Goal: Information Seeking & Learning: Learn about a topic

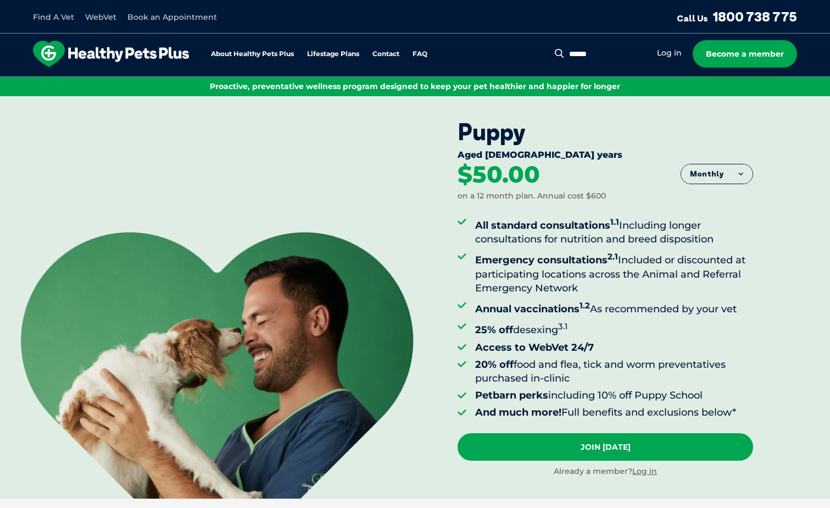
click at [628, 51] on input "Search for:" at bounding box center [606, 54] width 80 height 11
type input "**********"
click at [531, 48] on button "Search" at bounding box center [538, 53] width 14 height 11
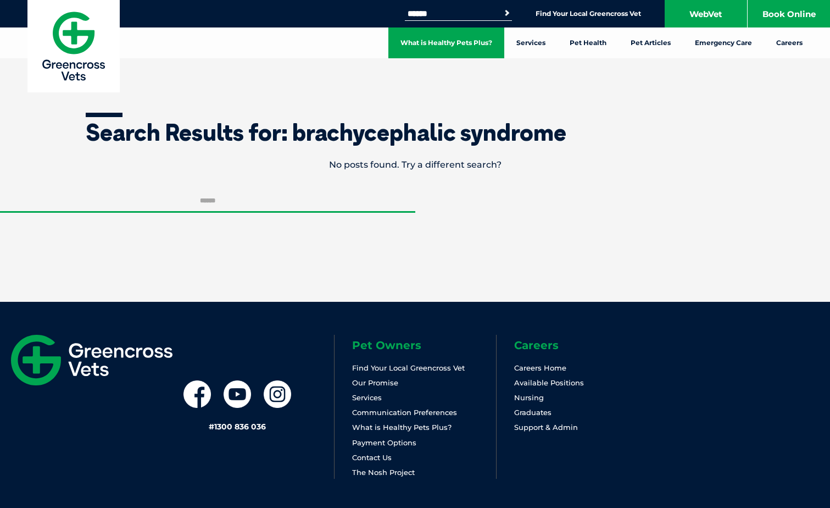
click at [429, 40] on link "What is Healthy Pets Plus?" at bounding box center [446, 42] width 116 height 31
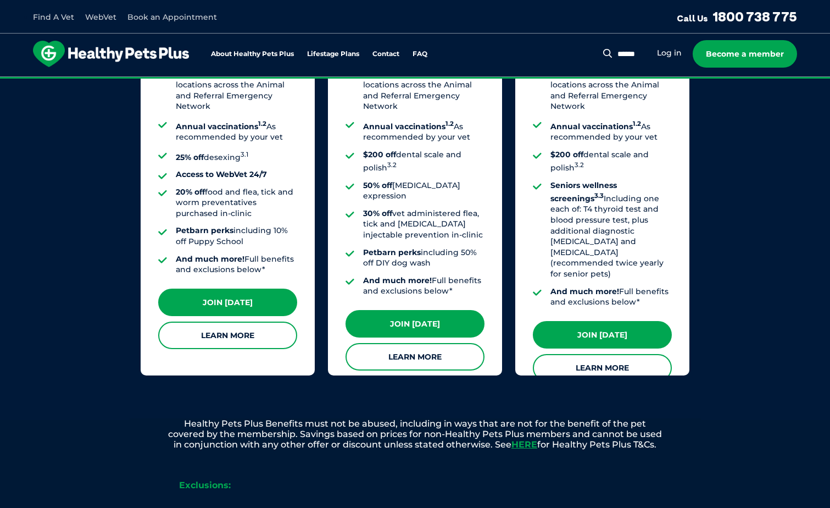
scroll to position [989, 0]
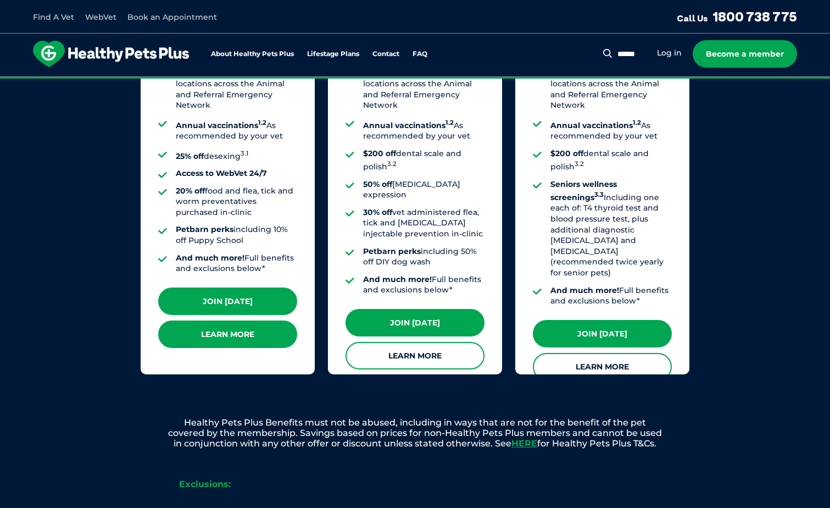
click at [219, 321] on link "Learn More" at bounding box center [227, 333] width 139 height 27
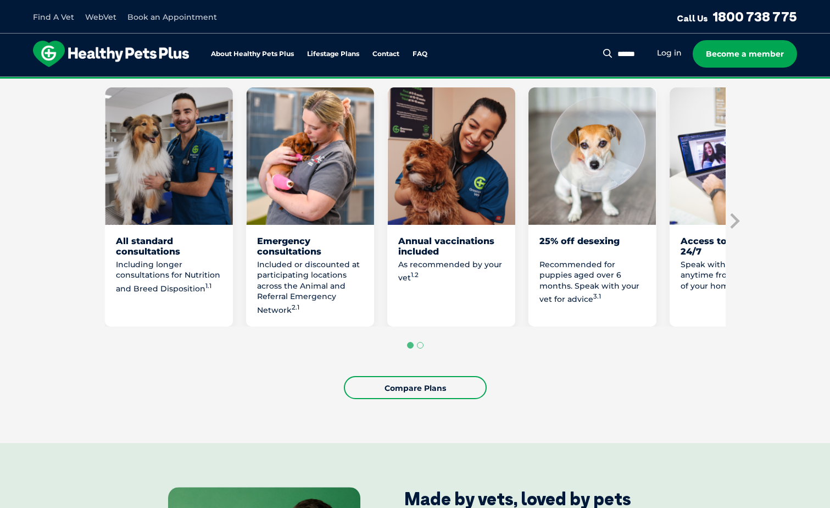
scroll to position [604, 0]
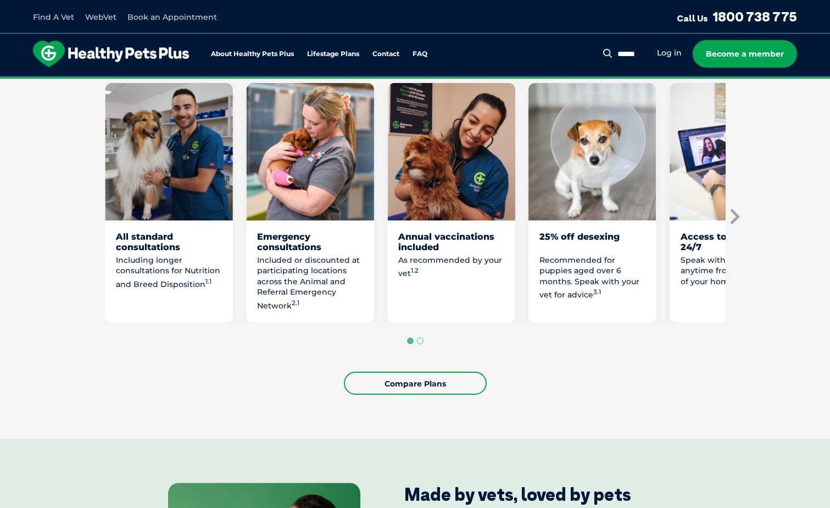
click at [734, 215] on icon "Next slide" at bounding box center [734, 216] width 16 height 16
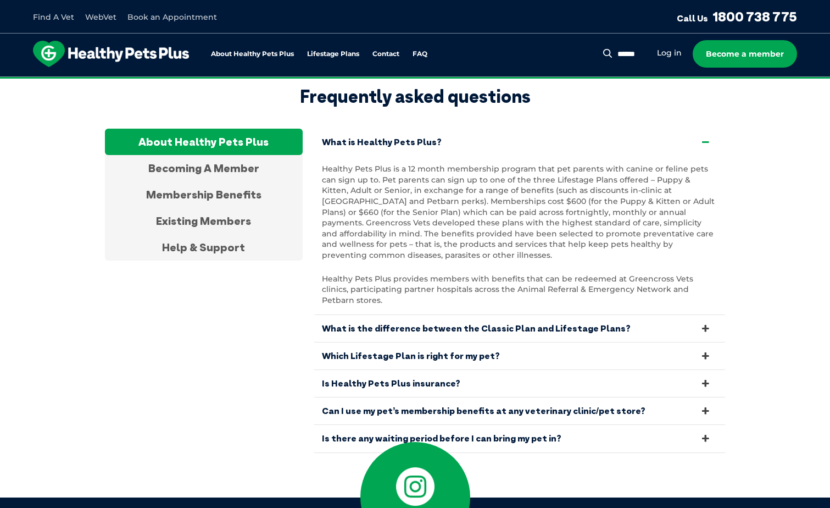
scroll to position [3616, 0]
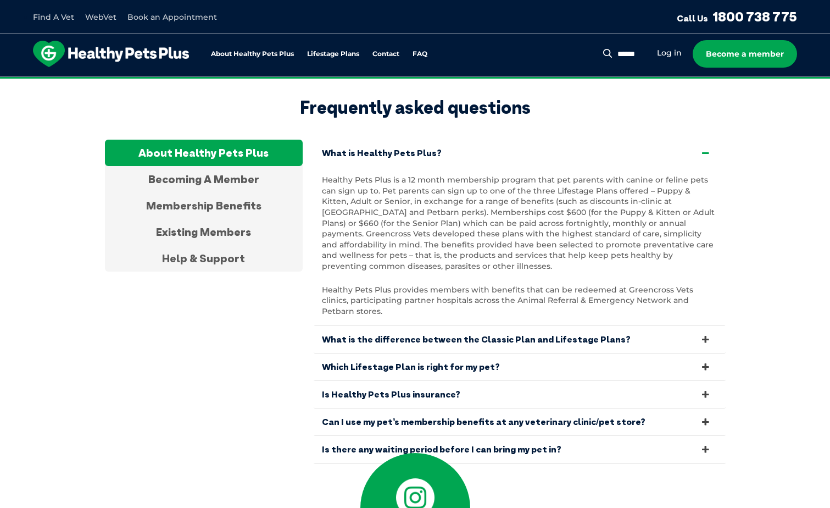
click at [705, 416] on icon at bounding box center [705, 421] width 12 height 10
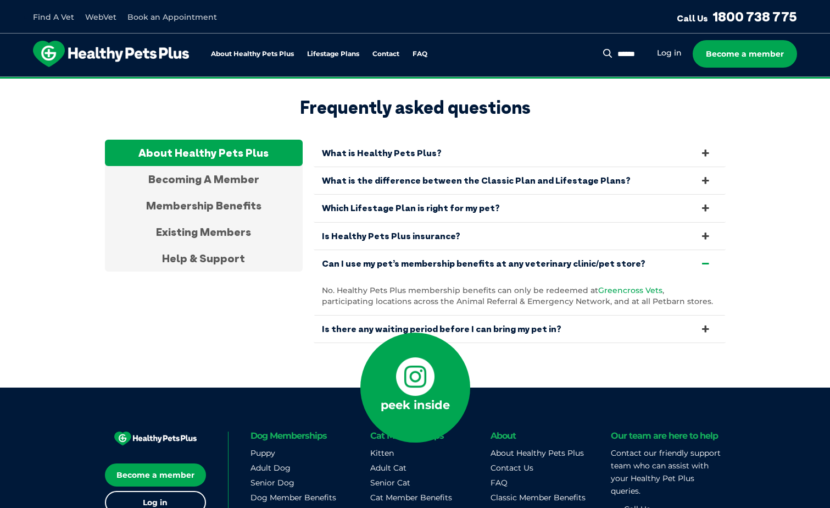
click at [623, 285] on span "Greencross Vets" at bounding box center [630, 290] width 64 height 10
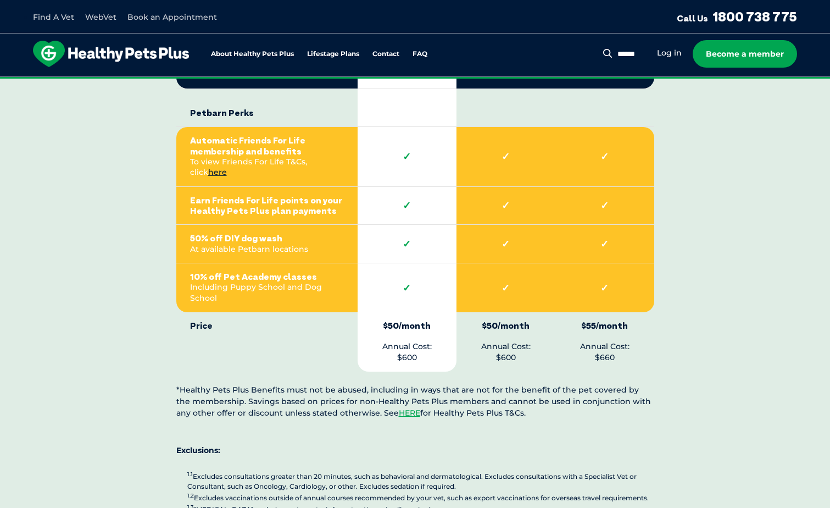
scroll to position [2407, 0]
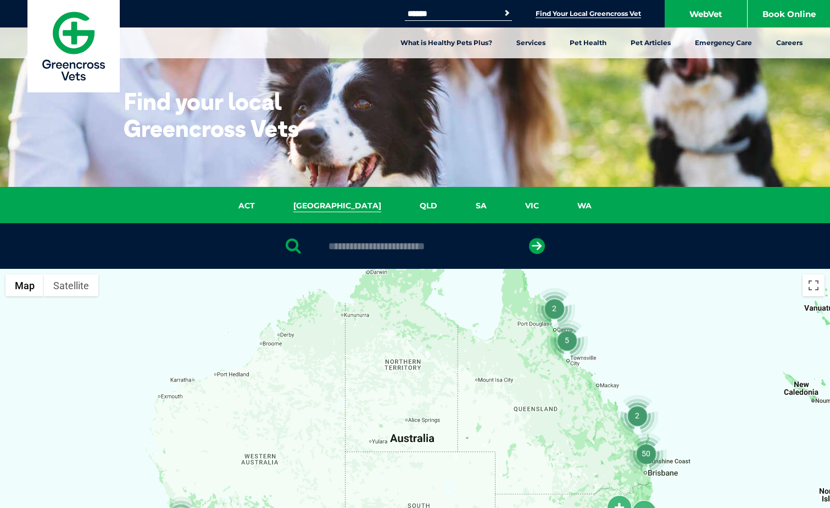
click at [336, 205] on link "NSW" at bounding box center [337, 205] width 126 height 13
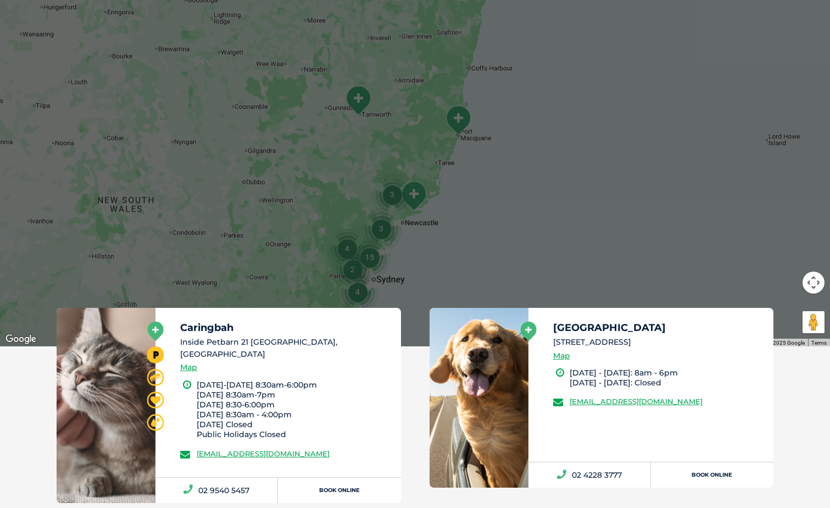
scroll to position [362, 0]
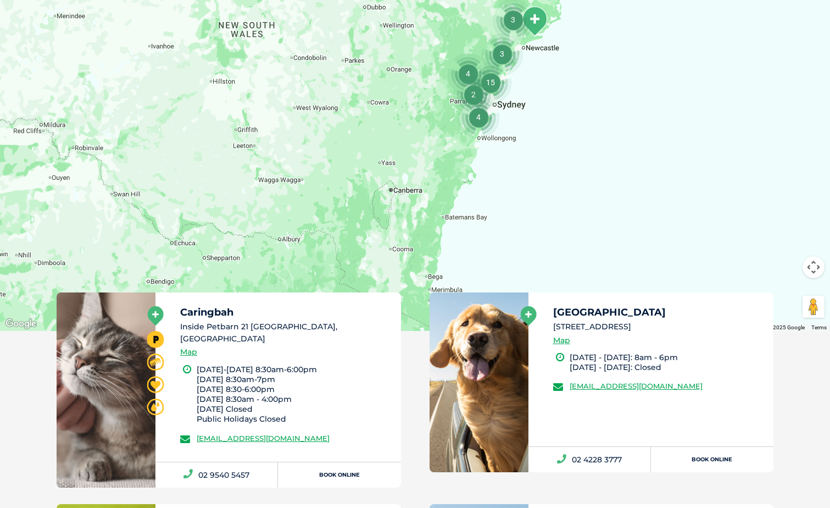
drag, startPoint x: 503, startPoint y: 239, endPoint x: 560, endPoint y: 74, distance: 174.6
click at [624, 75] on div at bounding box center [415, 119] width 830 height 424
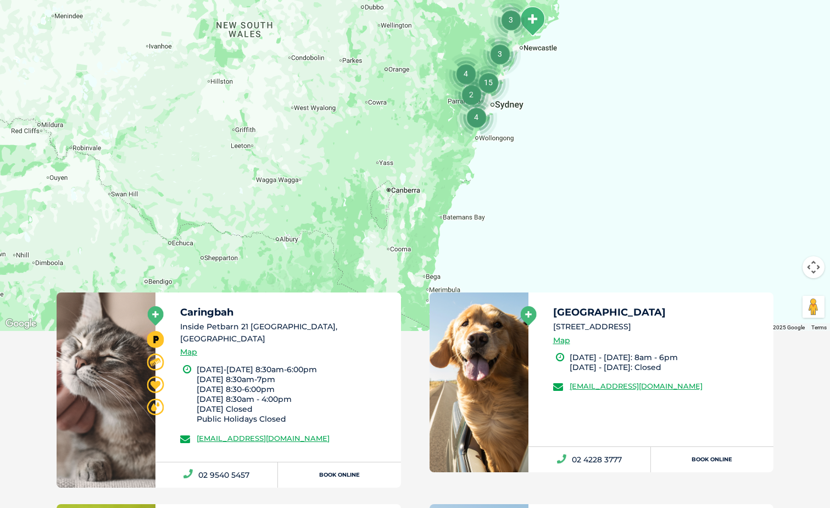
click at [475, 118] on img "4" at bounding box center [476, 117] width 42 height 42
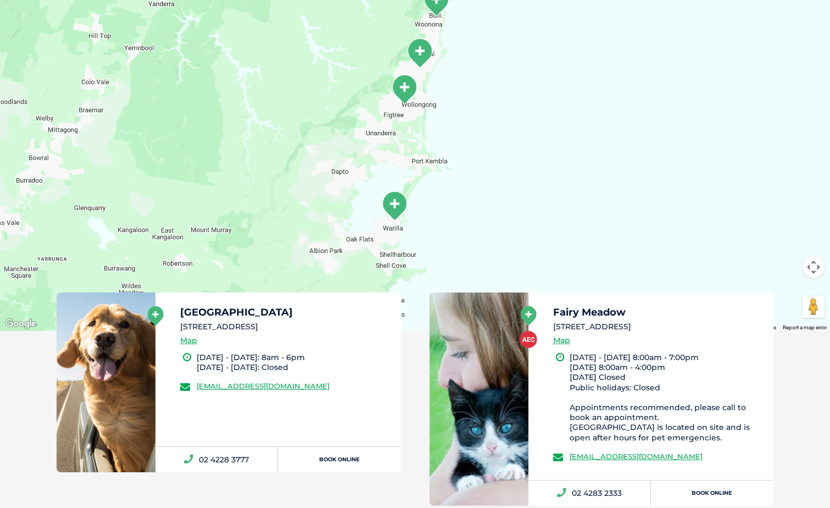
click at [395, 205] on img "Warilla – Shell Cove" at bounding box center [394, 206] width 27 height 30
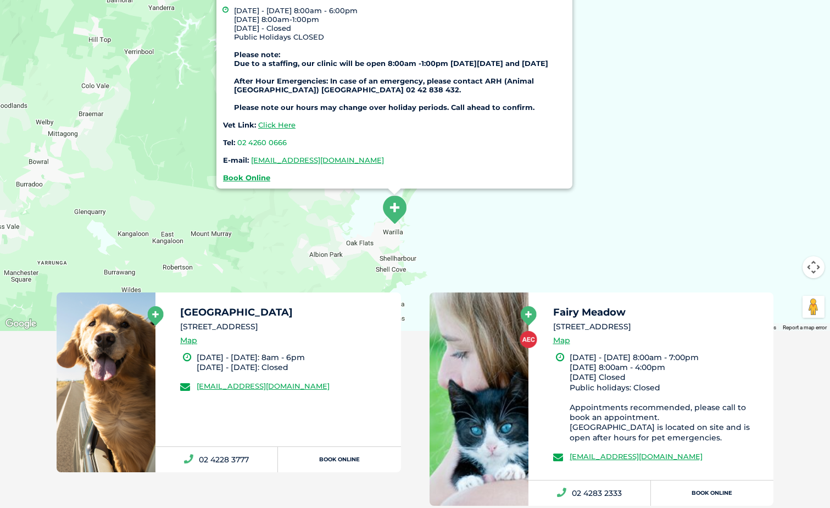
click at [650, 198] on div "Warilla – Shell Cove Cnr Shellharbour Rd & Woolworths Ave, Warilla, Monday - Fr…" at bounding box center [415, 119] width 830 height 424
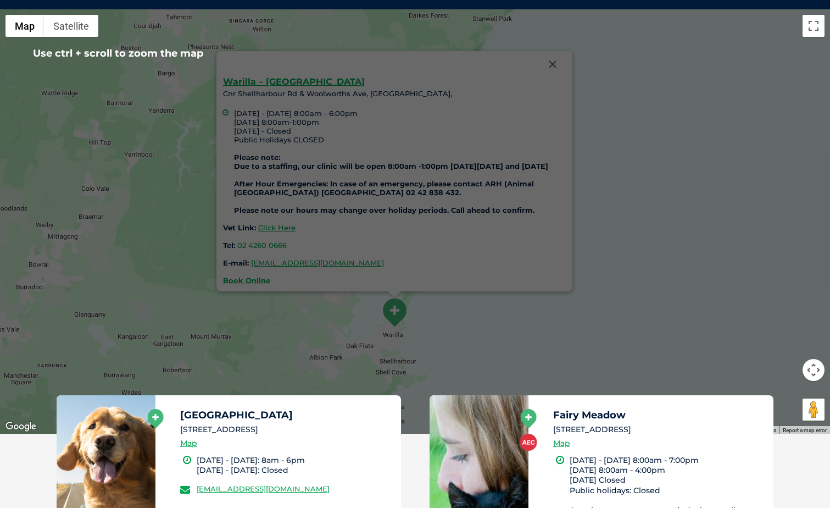
scroll to position [252, 0]
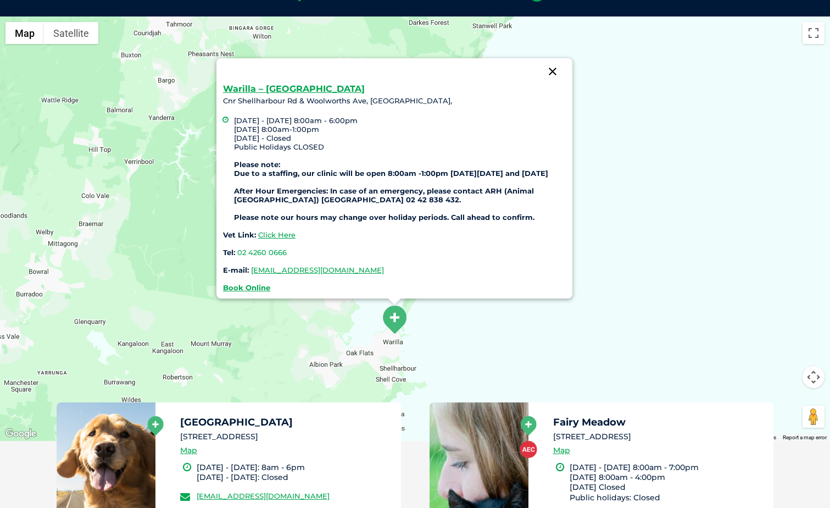
click at [551, 62] on button "Close" at bounding box center [553, 71] width 26 height 26
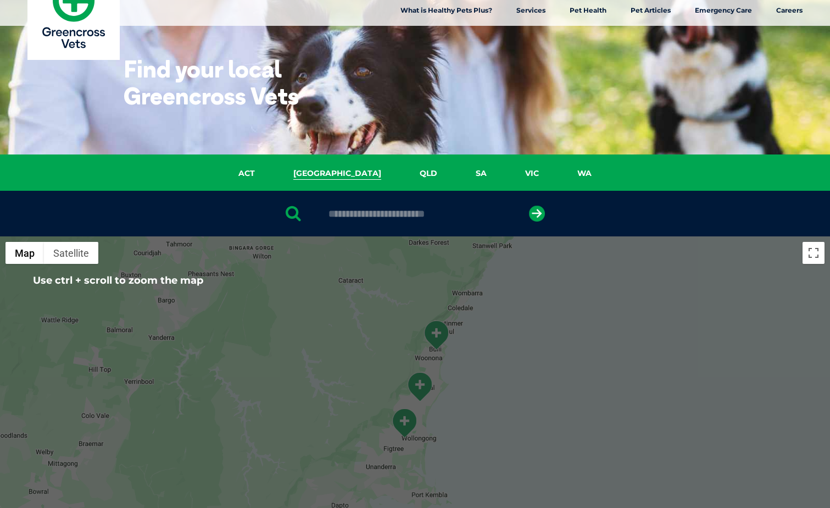
scroll to position [0, 0]
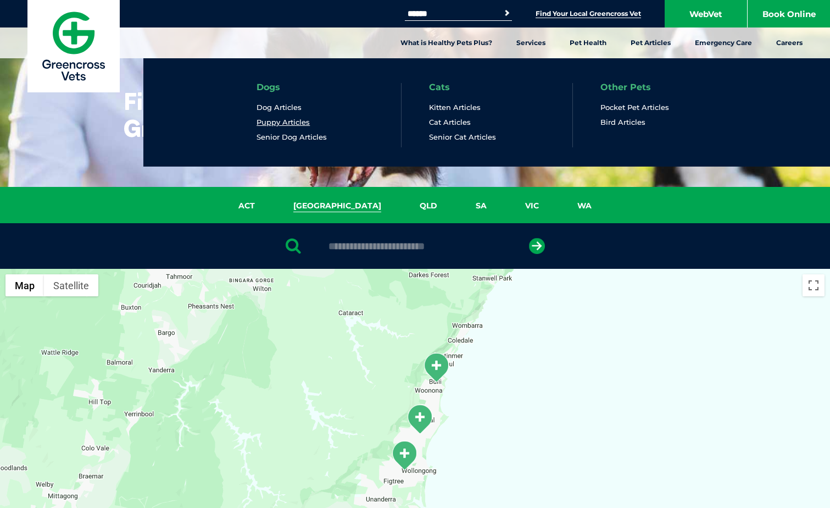
click at [285, 120] on link "Puppy Articles" at bounding box center [283, 122] width 53 height 9
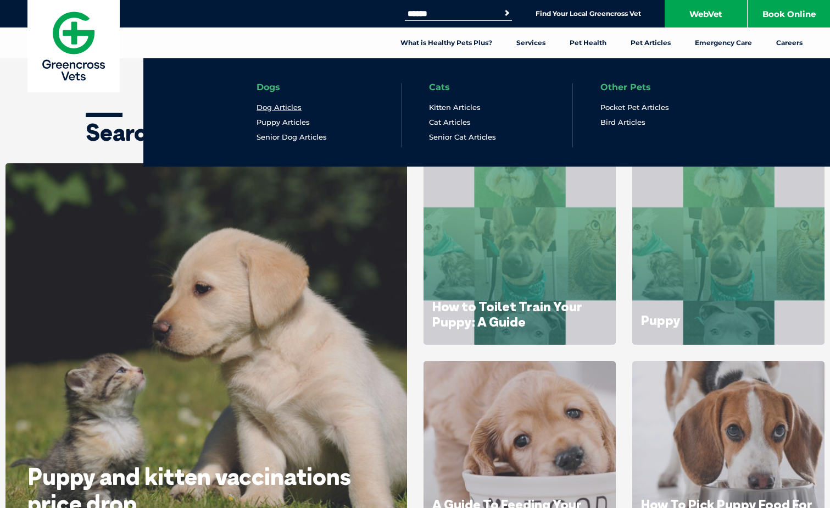
click at [293, 107] on link "Dog Articles" at bounding box center [279, 107] width 45 height 9
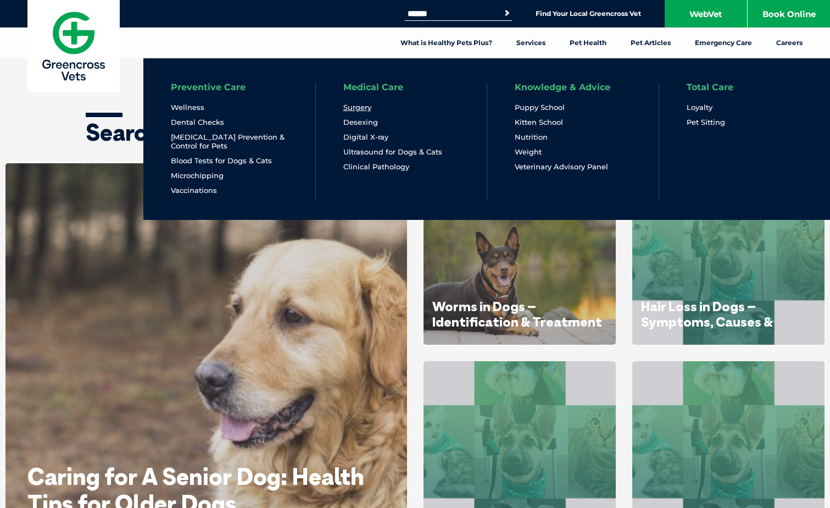
click at [357, 105] on link "Surgery" at bounding box center [357, 107] width 28 height 9
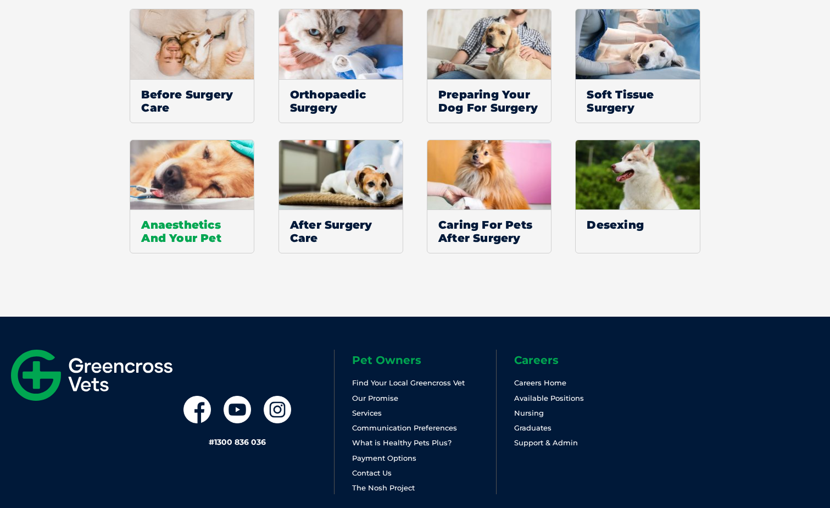
scroll to position [2021, 0]
